Goal: Navigation & Orientation: Find specific page/section

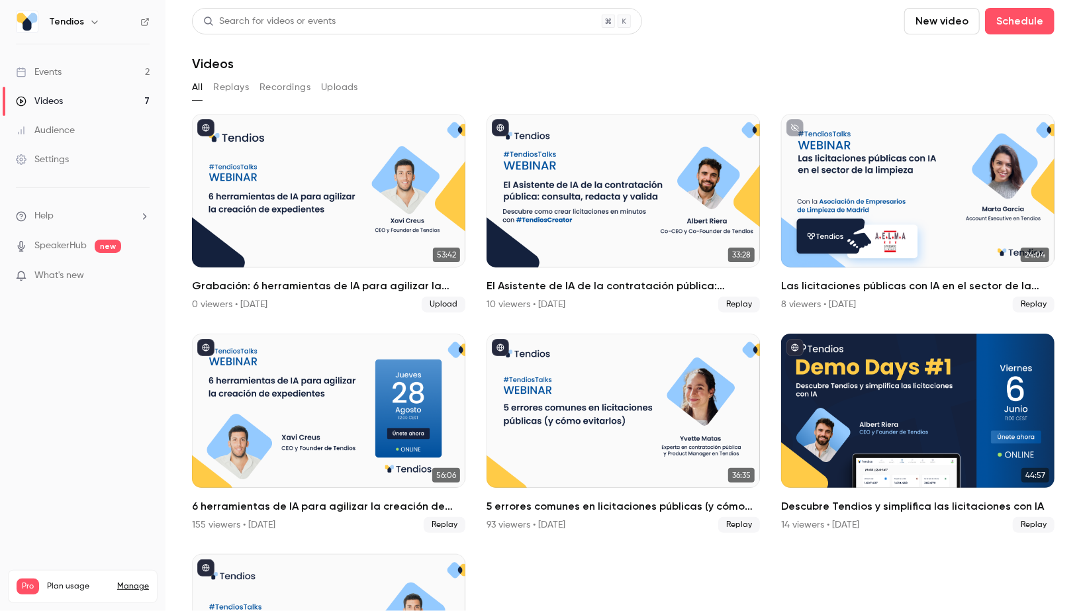
click at [79, 72] on link "Events 2" at bounding box center [83, 72] width 166 height 29
